Goal: Information Seeking & Learning: Learn about a topic

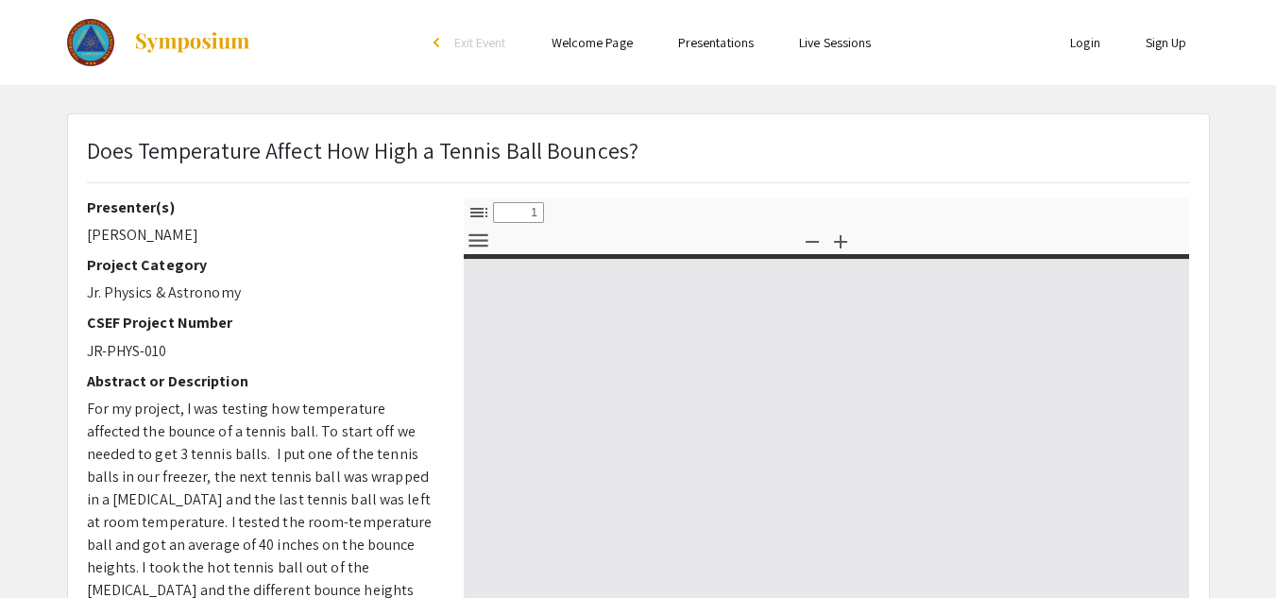
select select "custom"
type input "0"
select select "custom"
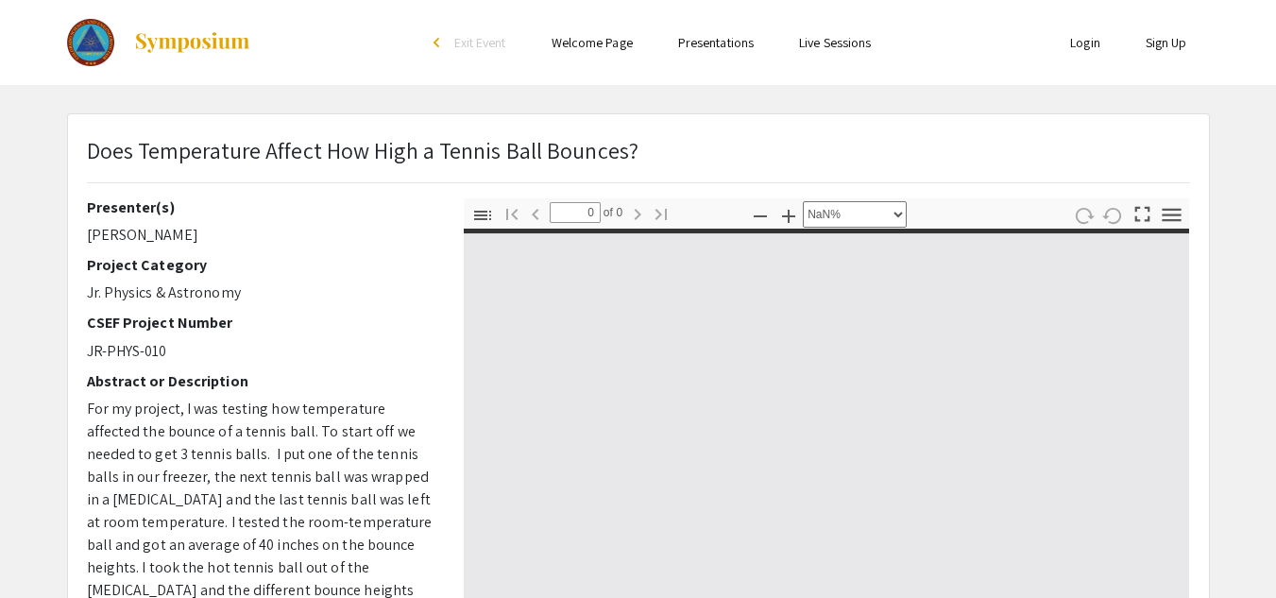
type input "1"
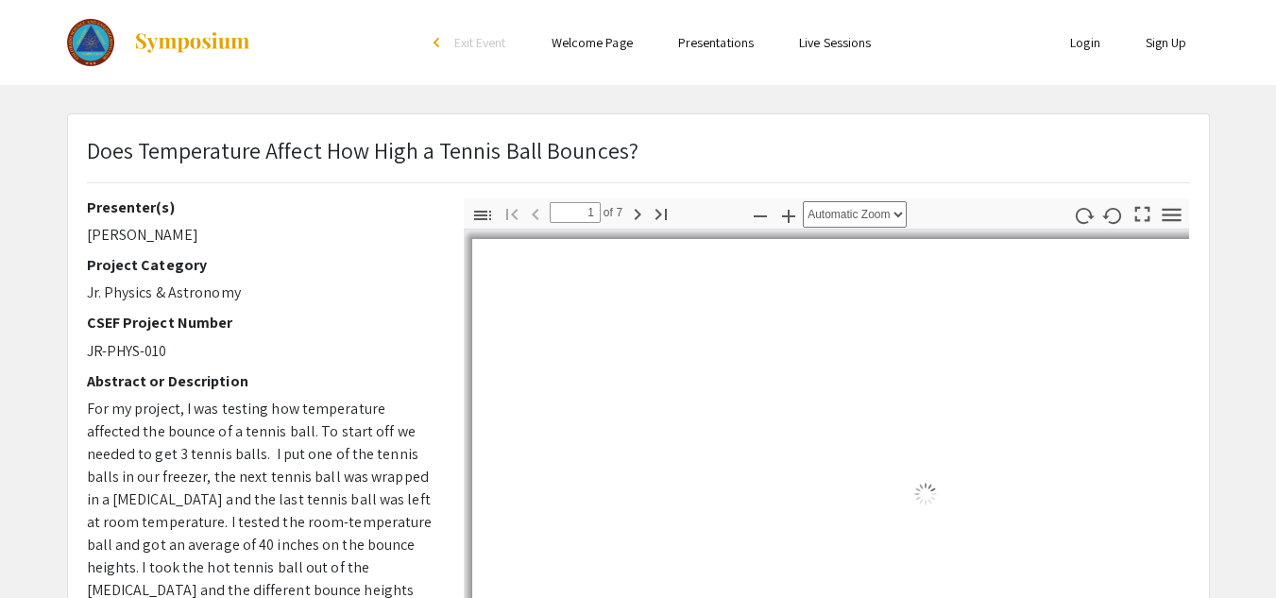
select select "auto"
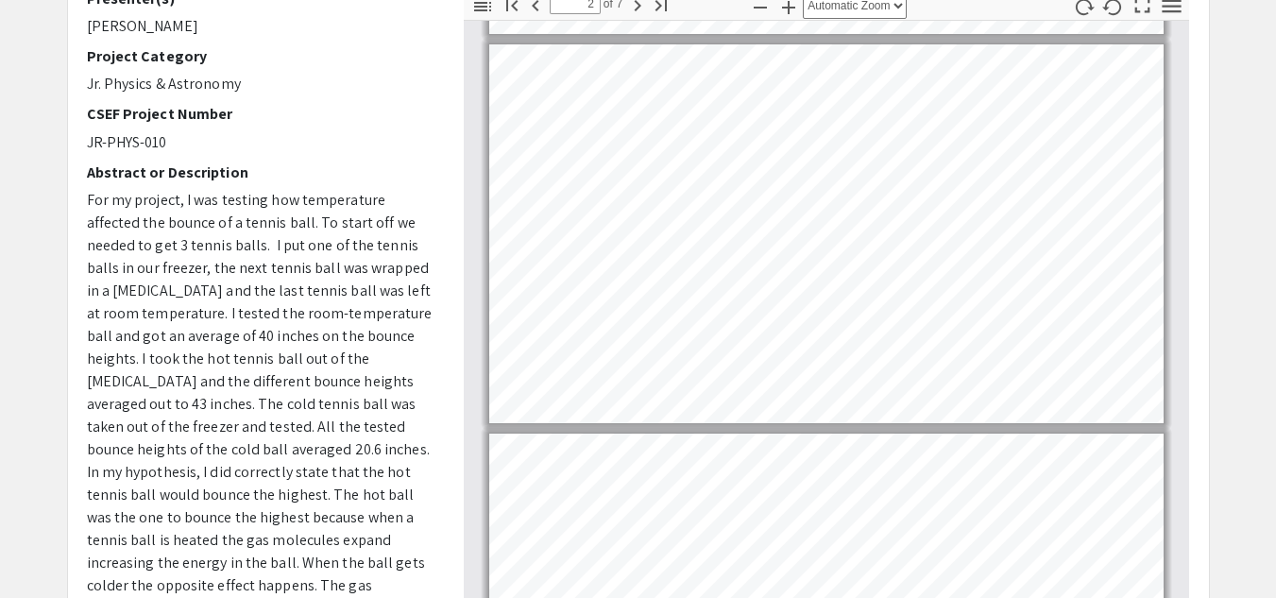
scroll to position [207, 0]
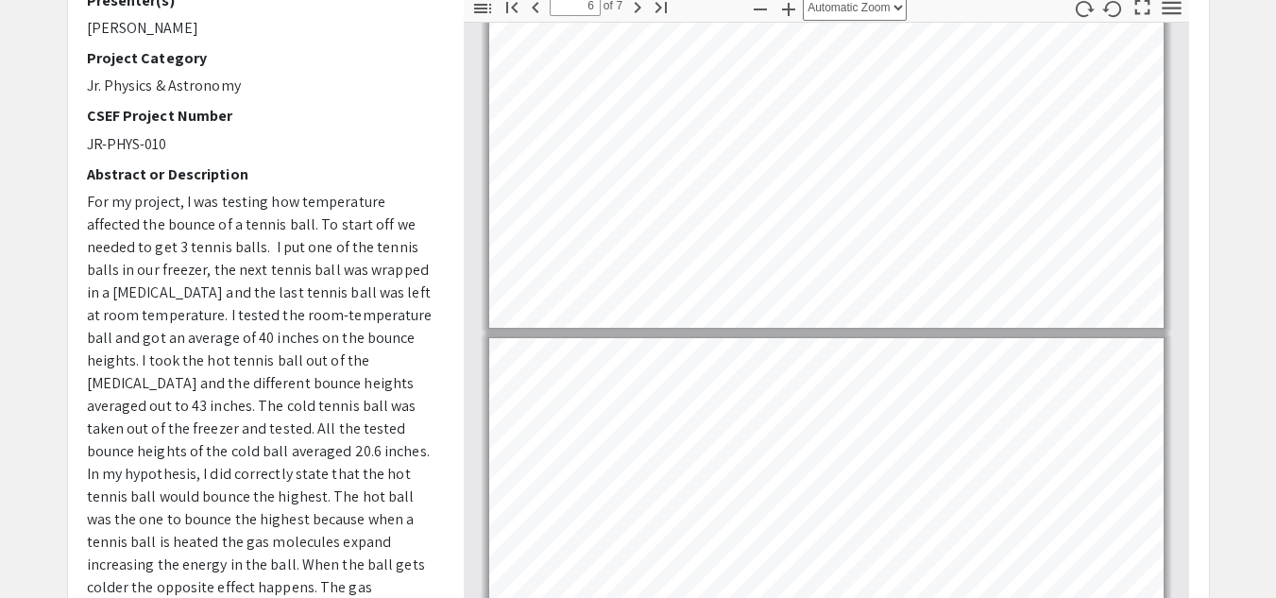
type input "7"
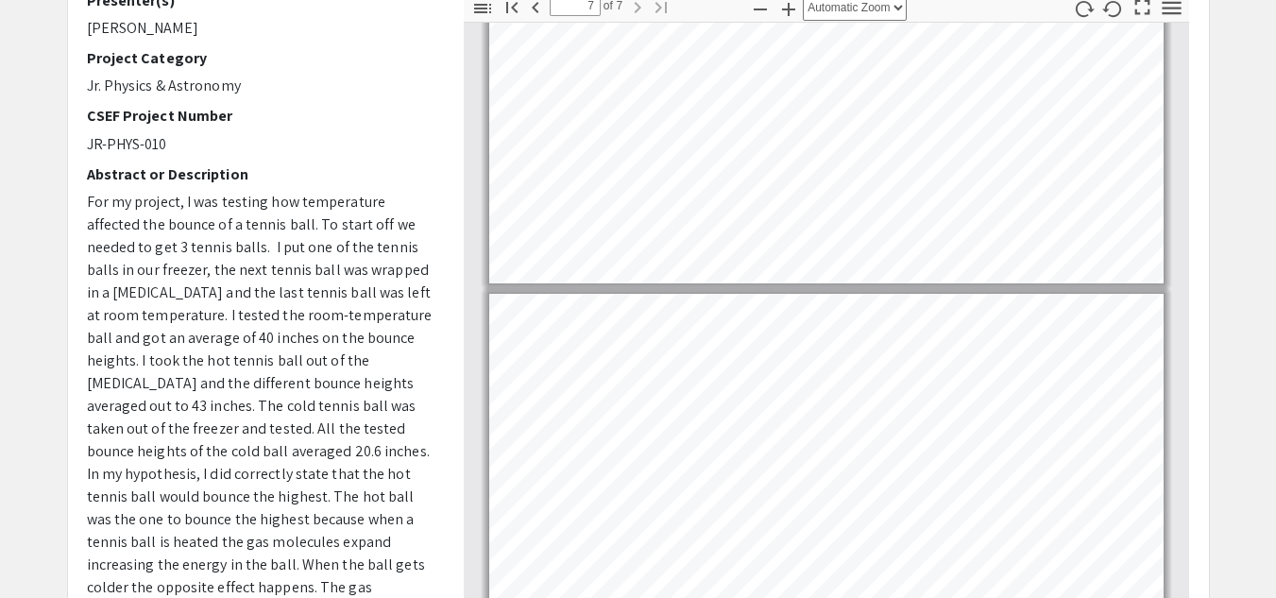
scroll to position [2102, 0]
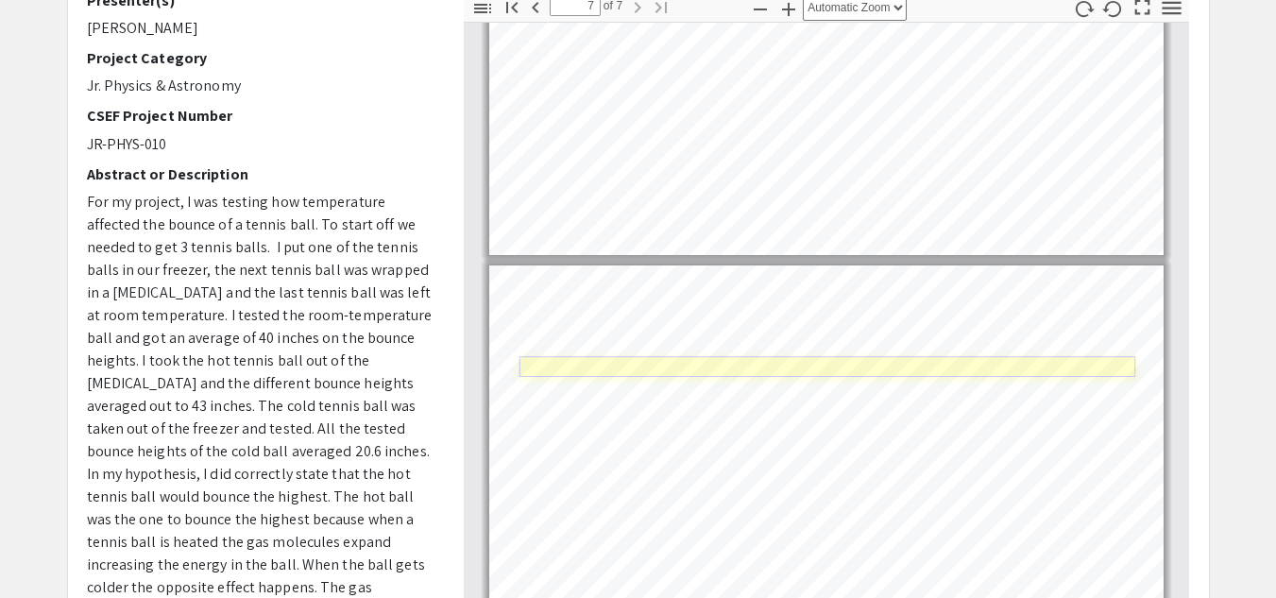
click at [706, 362] on link "Page 7" at bounding box center [828, 367] width 617 height 21
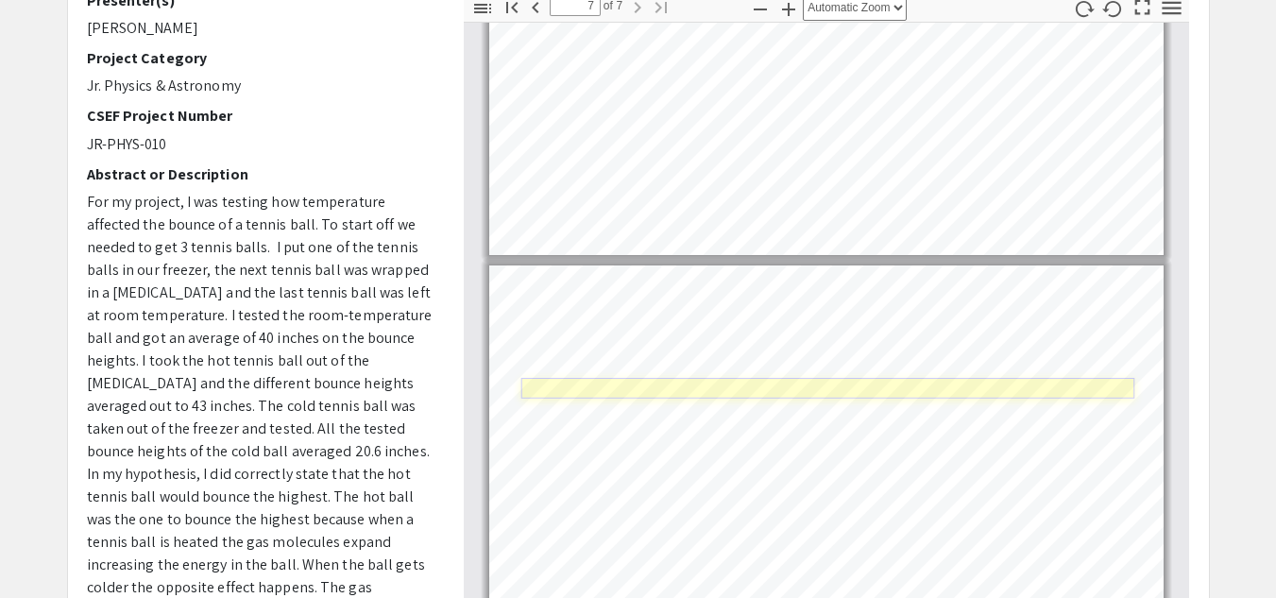
click at [701, 391] on link "Page 7" at bounding box center [826, 388] width 613 height 21
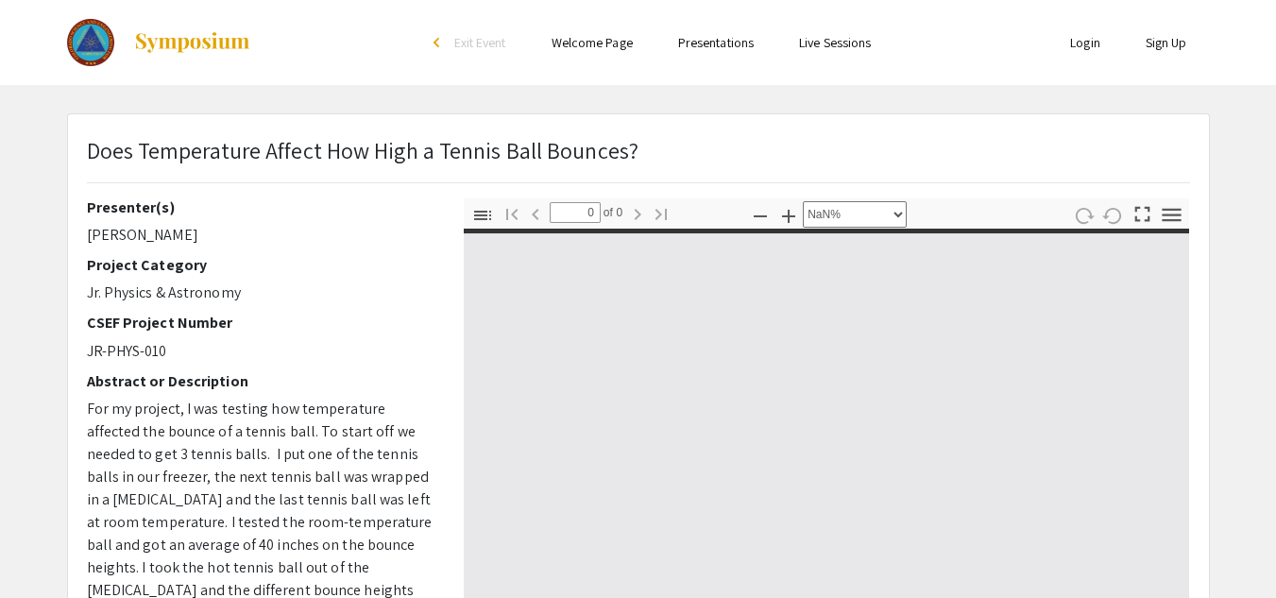
select select "custom"
type input "1"
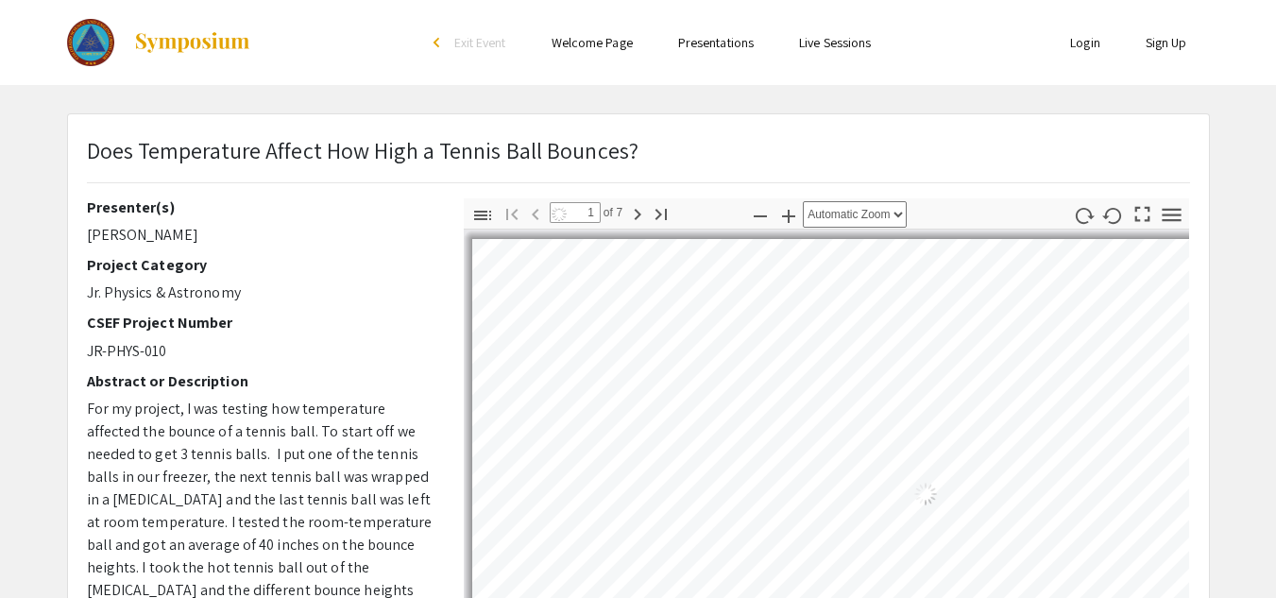
select select "auto"
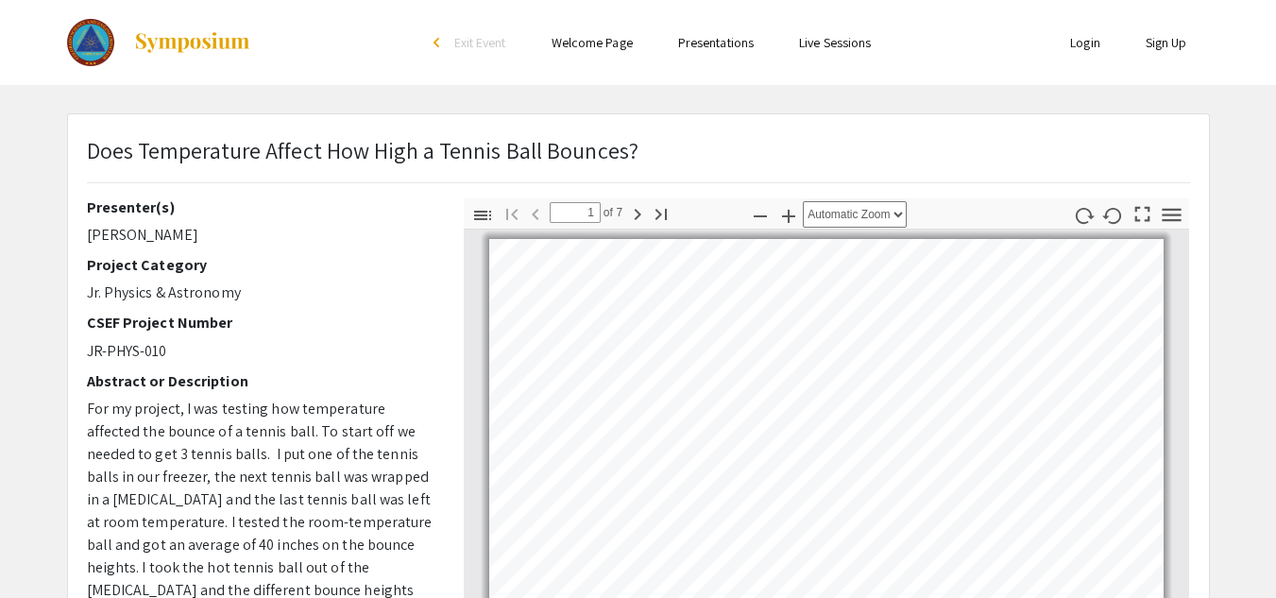
scroll to position [2, 0]
click at [634, 211] on icon "button" at bounding box center [637, 214] width 23 height 23
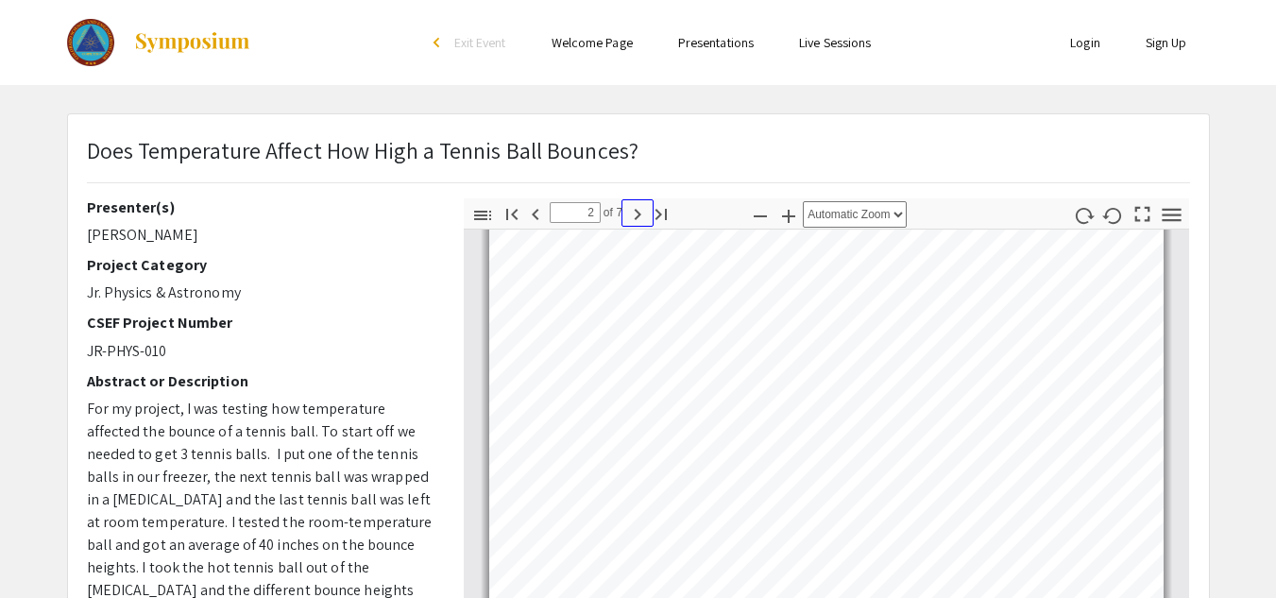
click at [634, 208] on icon "button" at bounding box center [637, 214] width 23 height 23
click at [633, 204] on icon "button" at bounding box center [637, 214] width 23 height 23
click at [636, 209] on icon "button" at bounding box center [638, 214] width 7 height 11
click at [533, 209] on icon "button" at bounding box center [535, 214] width 23 height 23
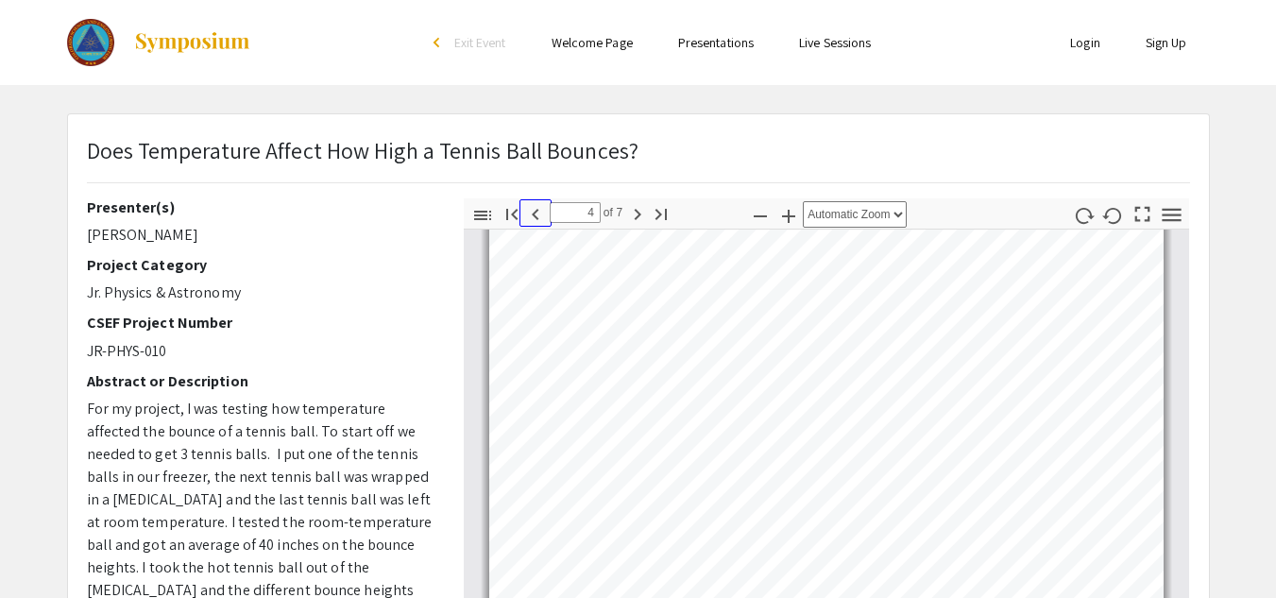
scroll to position [1177, 0]
click at [633, 211] on icon "button" at bounding box center [637, 214] width 23 height 23
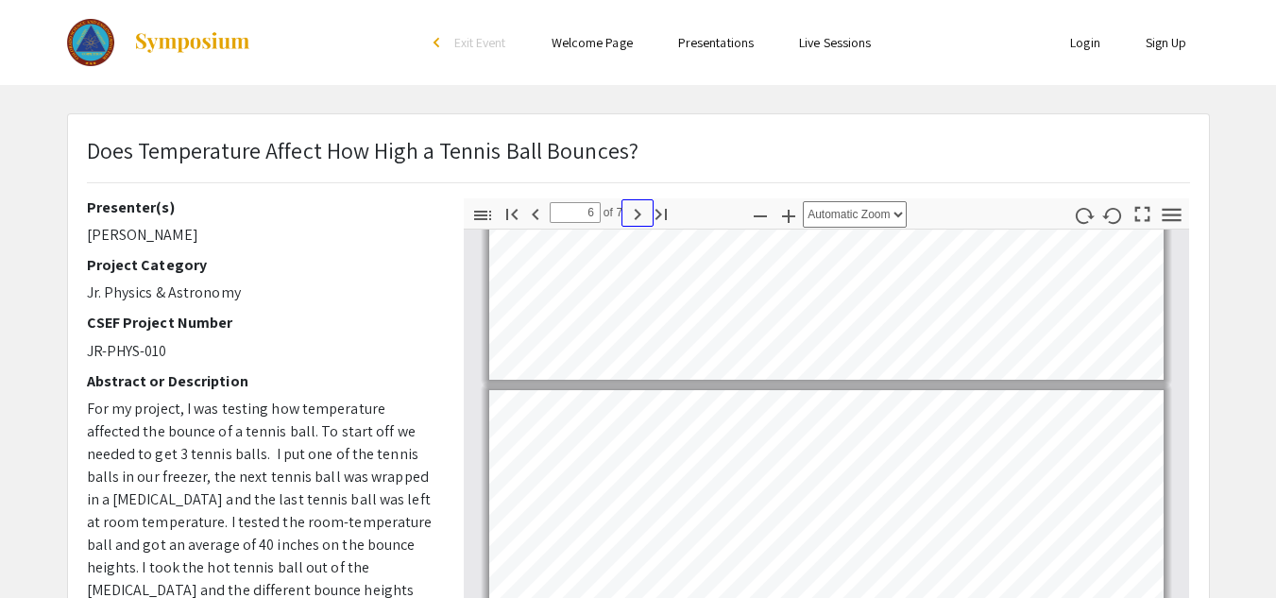
scroll to position [1812, 0]
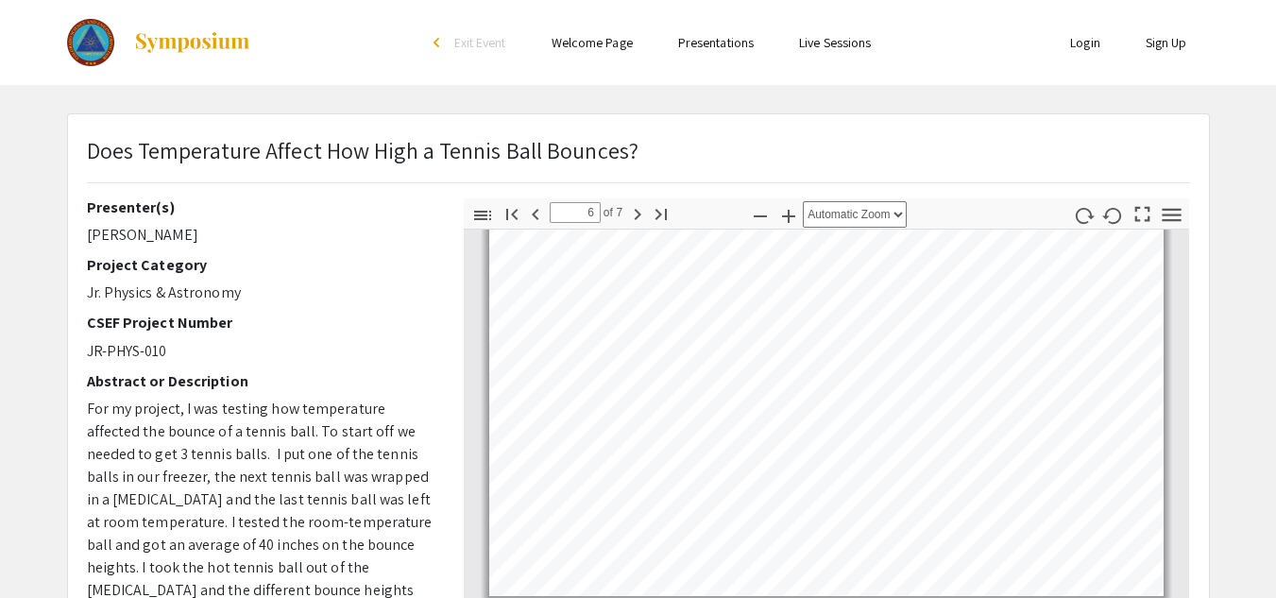
type input "7"
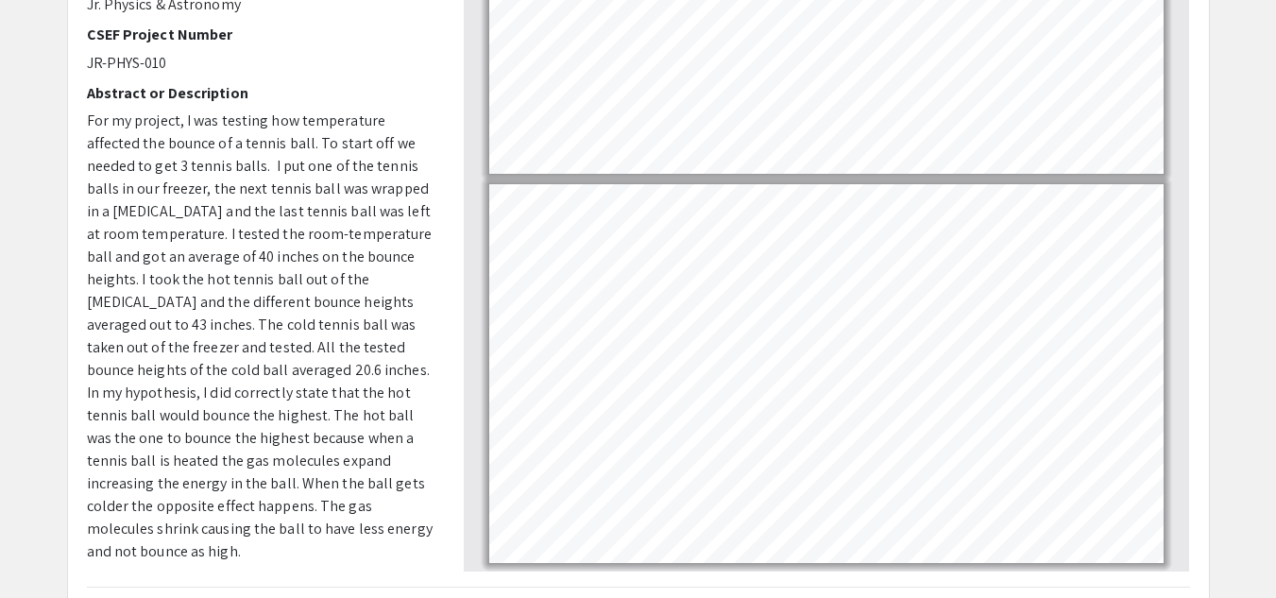
scroll to position [287, 0]
